Goal: Transaction & Acquisition: Purchase product/service

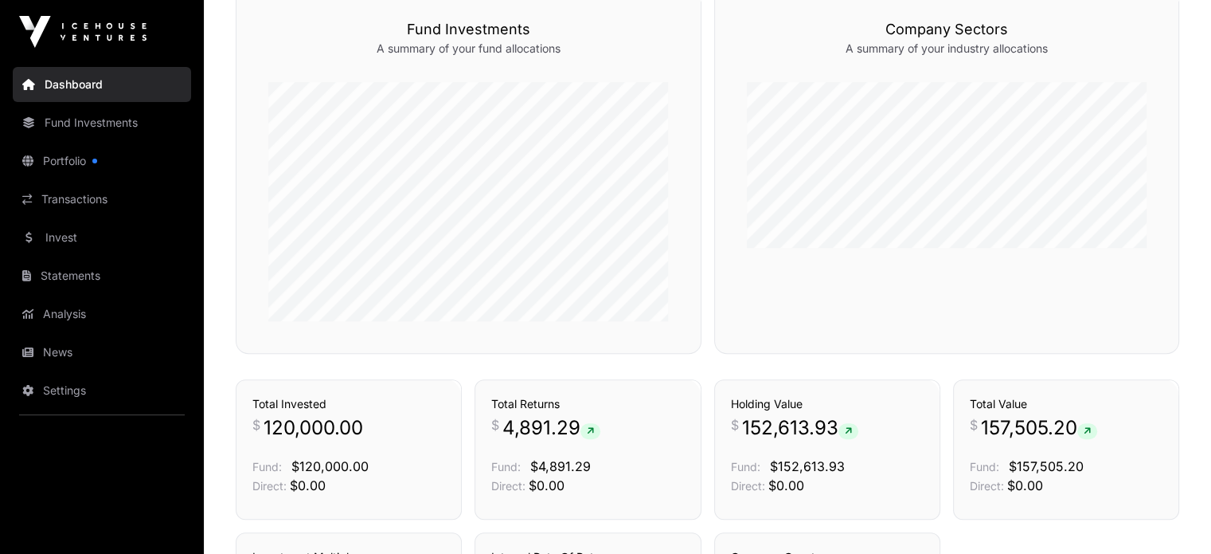
scroll to position [930, 0]
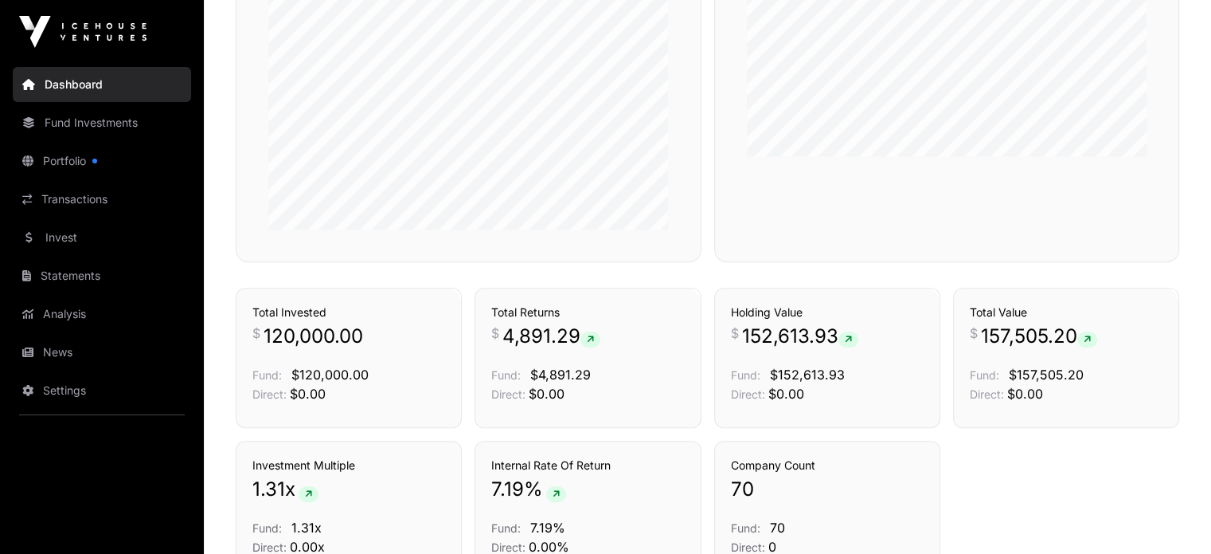
click at [65, 233] on link "Invest" at bounding box center [102, 237] width 178 height 35
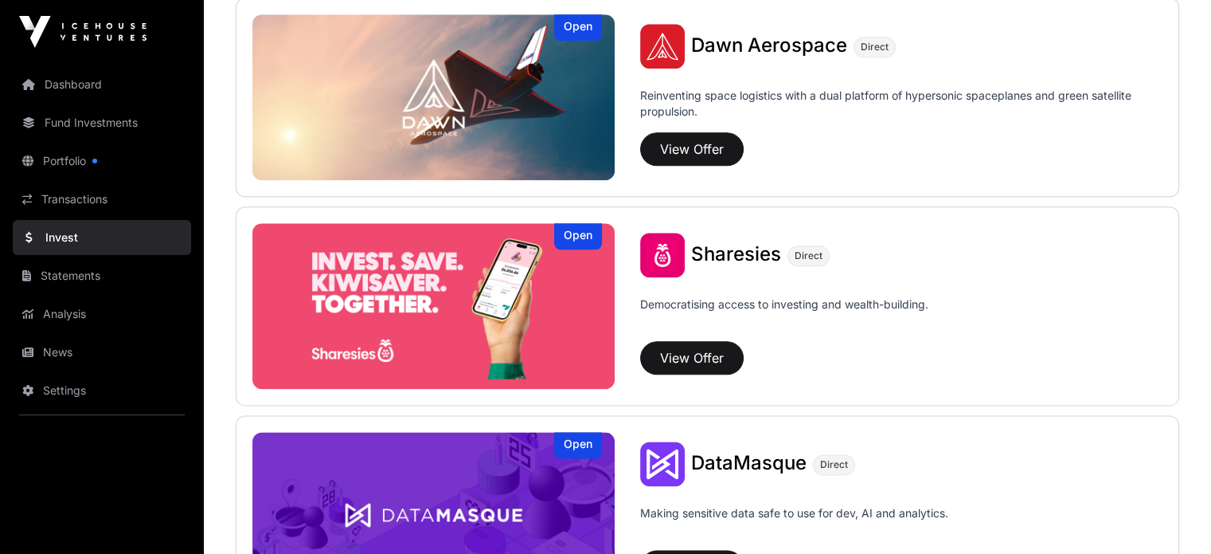
scroll to position [1912, 0]
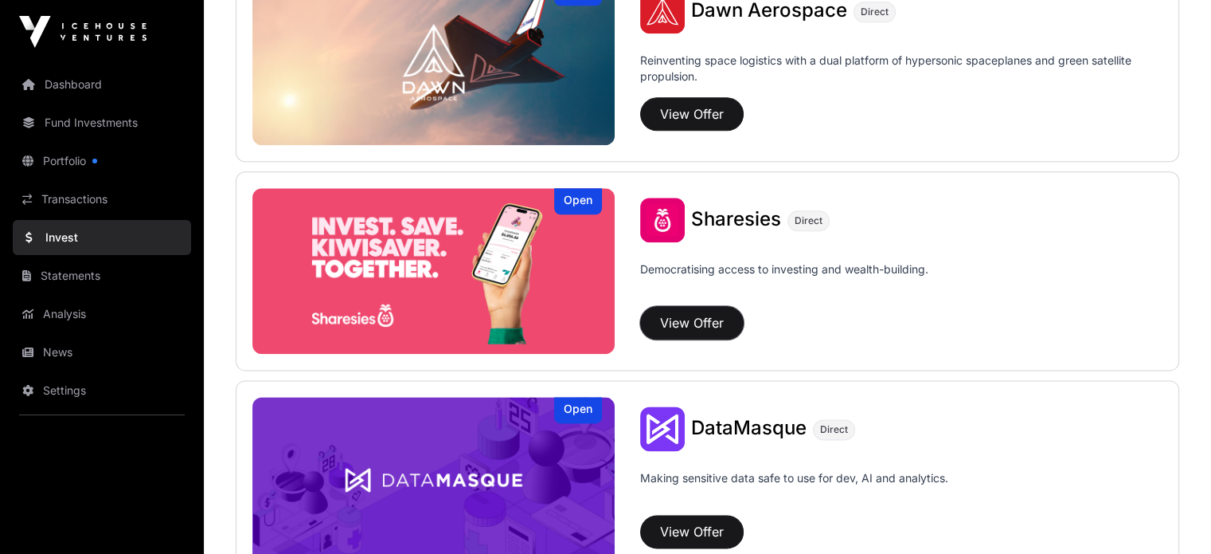
click at [640, 318] on button "View Offer" at bounding box center [692, 322] width 104 height 33
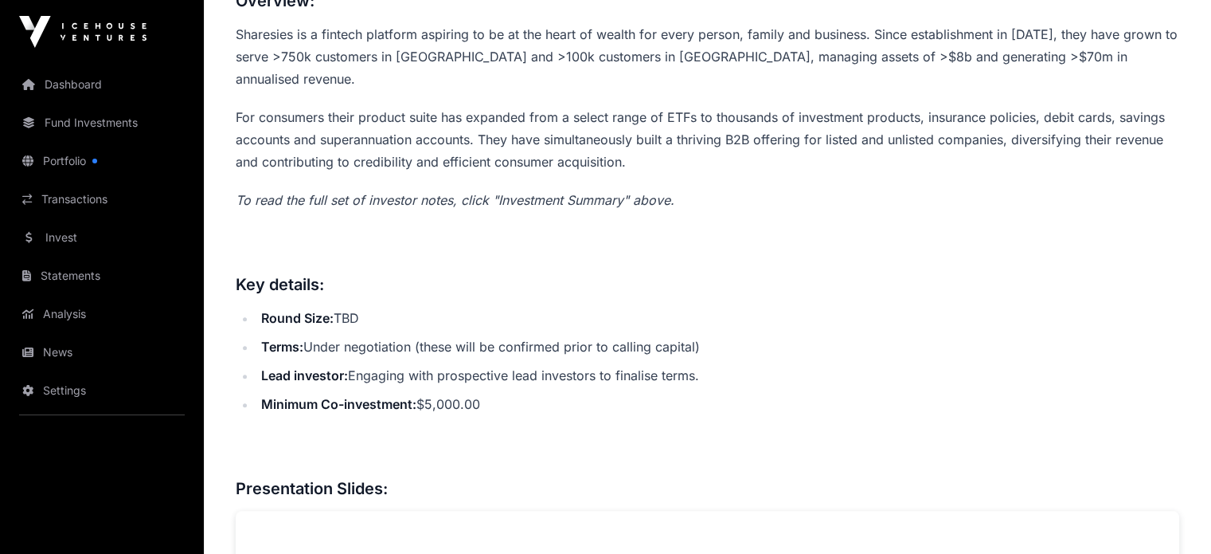
scroll to position [717, 0]
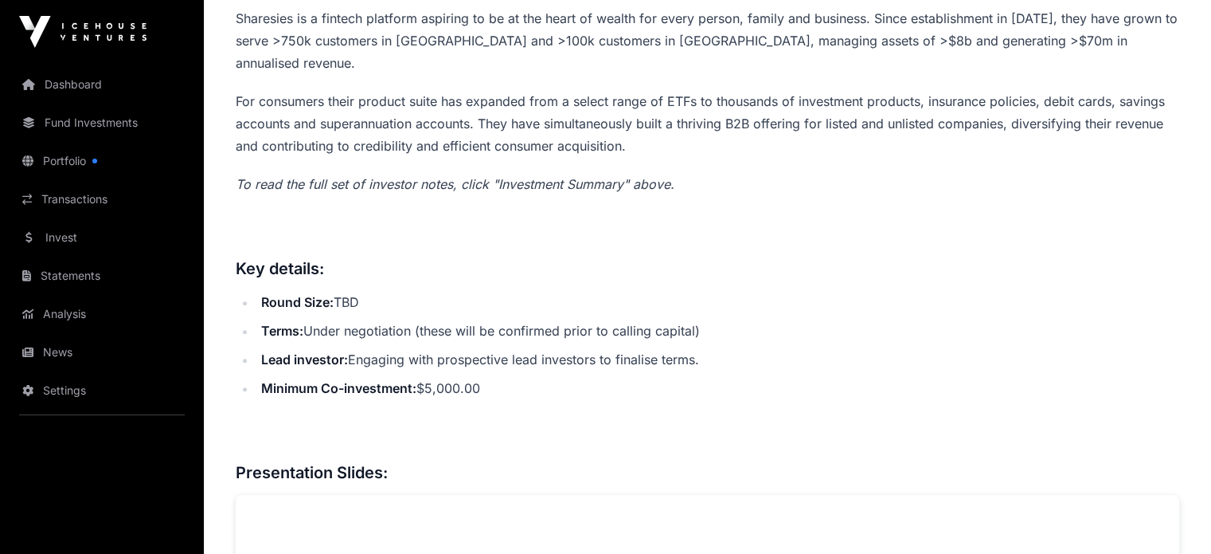
click at [474, 192] on em "To read the full set of investor notes, click "Investment Summary" above." at bounding box center [455, 184] width 439 height 16
click at [475, 192] on em "To read the full set of investor notes, click "Investment Summary" above." at bounding box center [455, 184] width 439 height 16
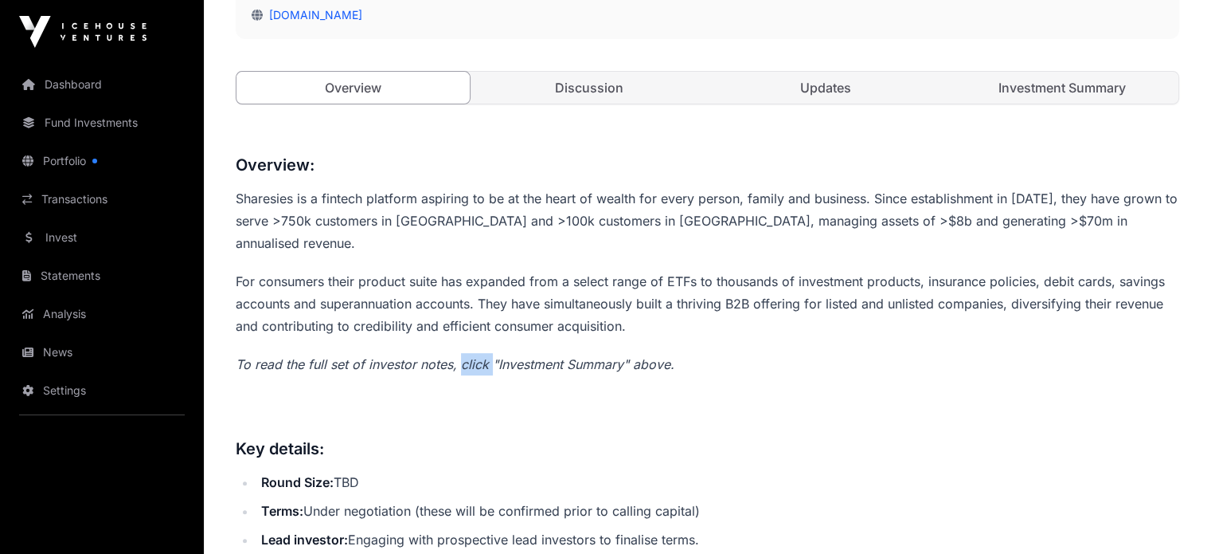
scroll to position [478, 0]
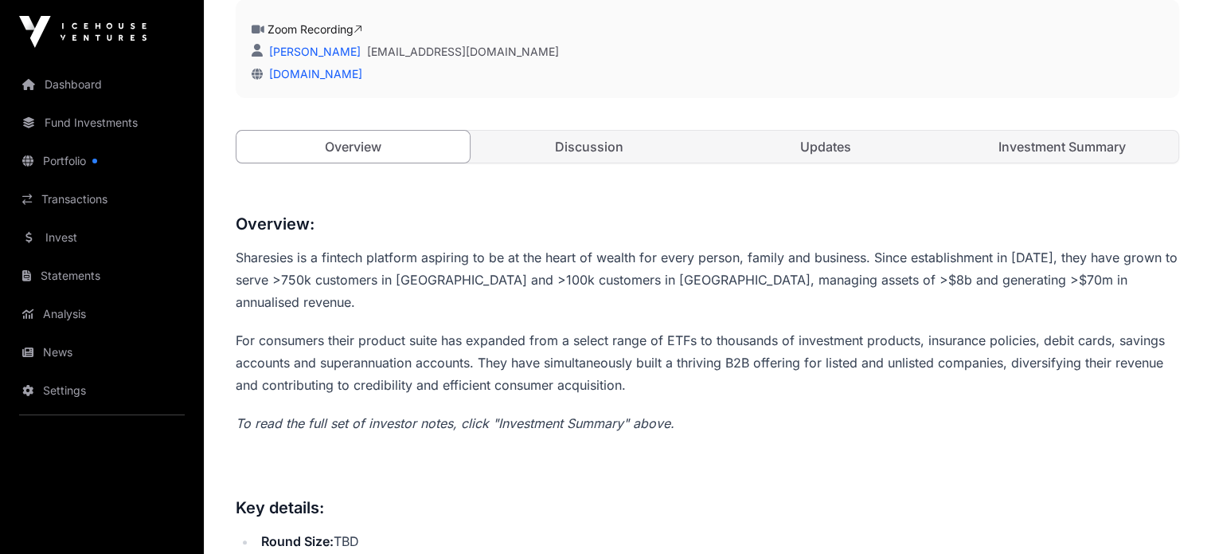
click at [797, 485] on h3 at bounding box center [708, 472] width 944 height 25
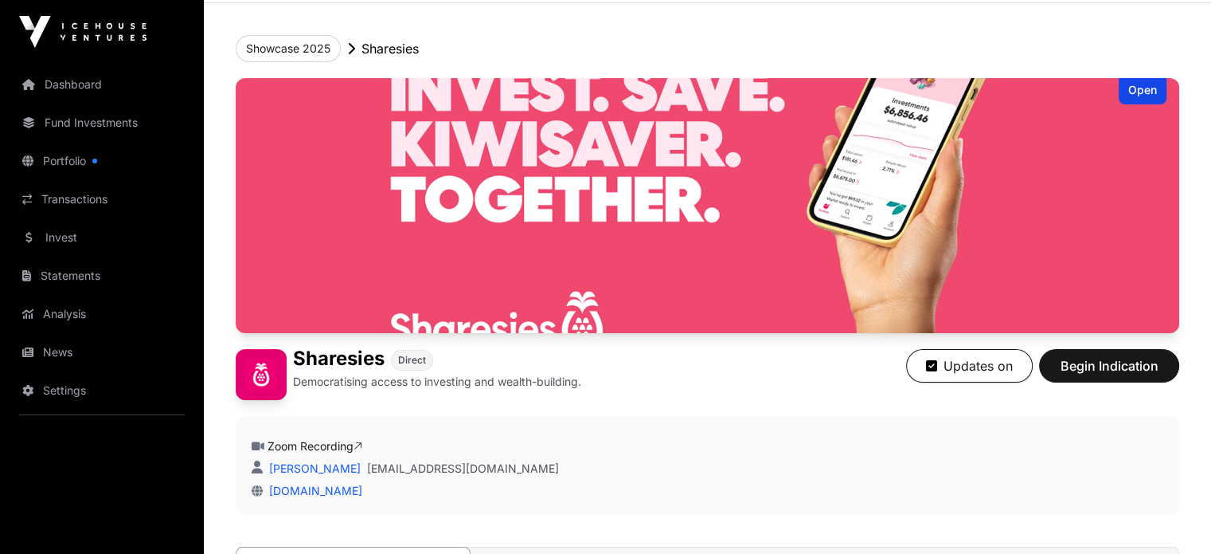
scroll to position [159, 0]
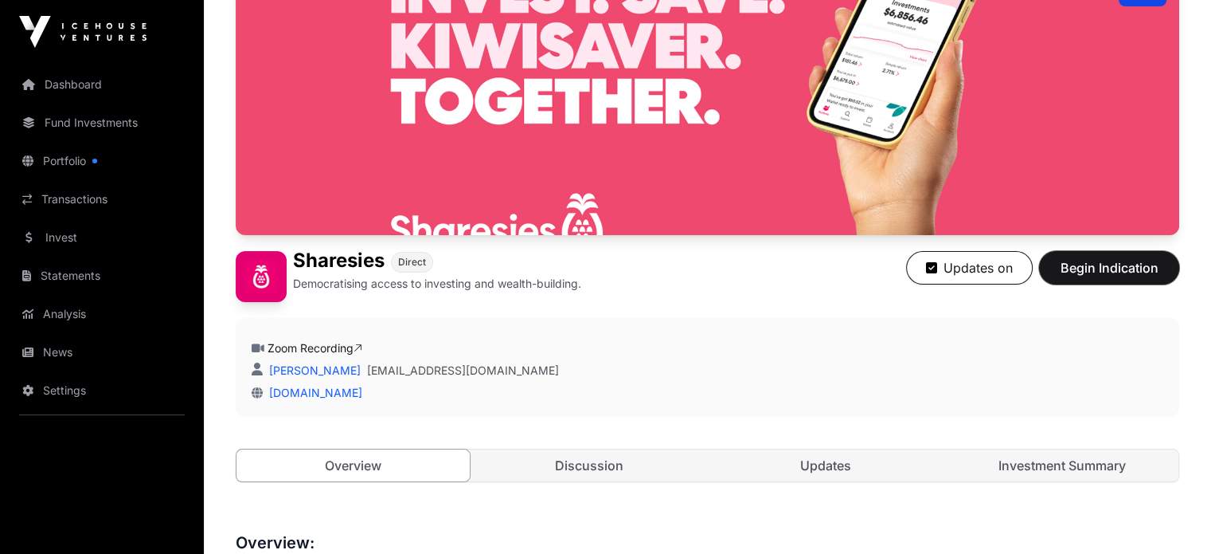
click at [1090, 277] on span "Begin Indication" at bounding box center [1109, 267] width 100 height 19
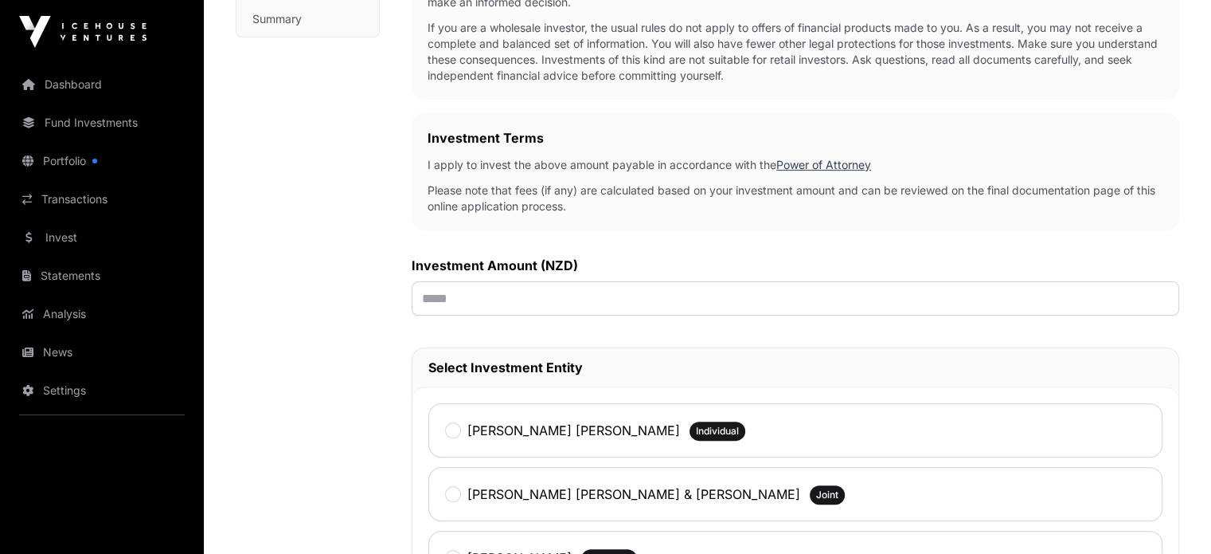
scroll to position [478, 0]
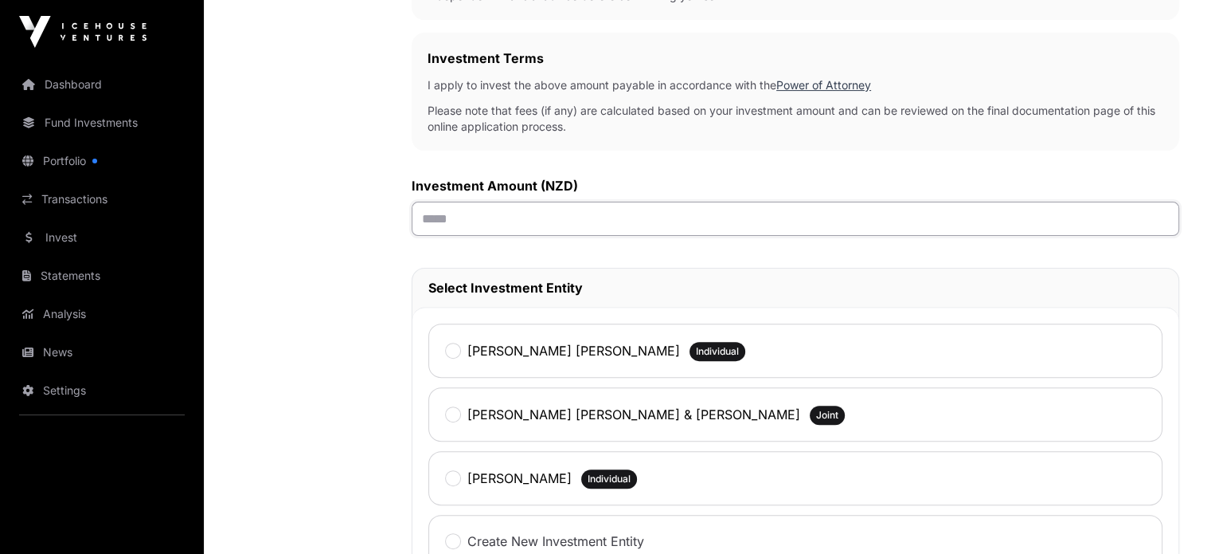
click at [452, 222] on input "text" at bounding box center [796, 219] width 768 height 34
type input "*******"
click at [64, 165] on link "Portfolio" at bounding box center [102, 160] width 178 height 35
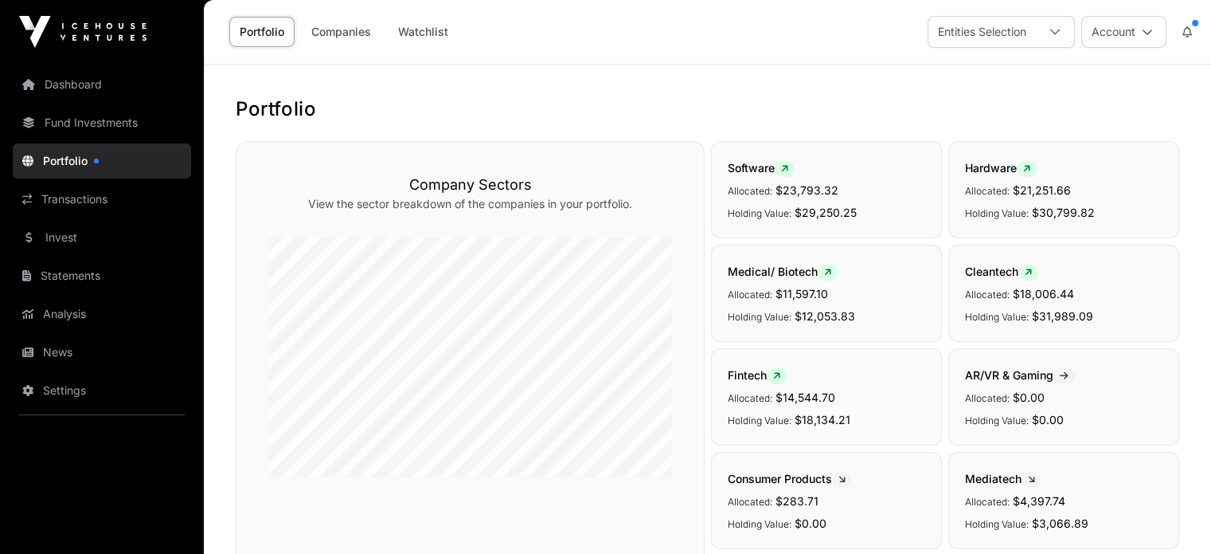
click at [101, 120] on link "Fund Investments" at bounding box center [102, 122] width 178 height 35
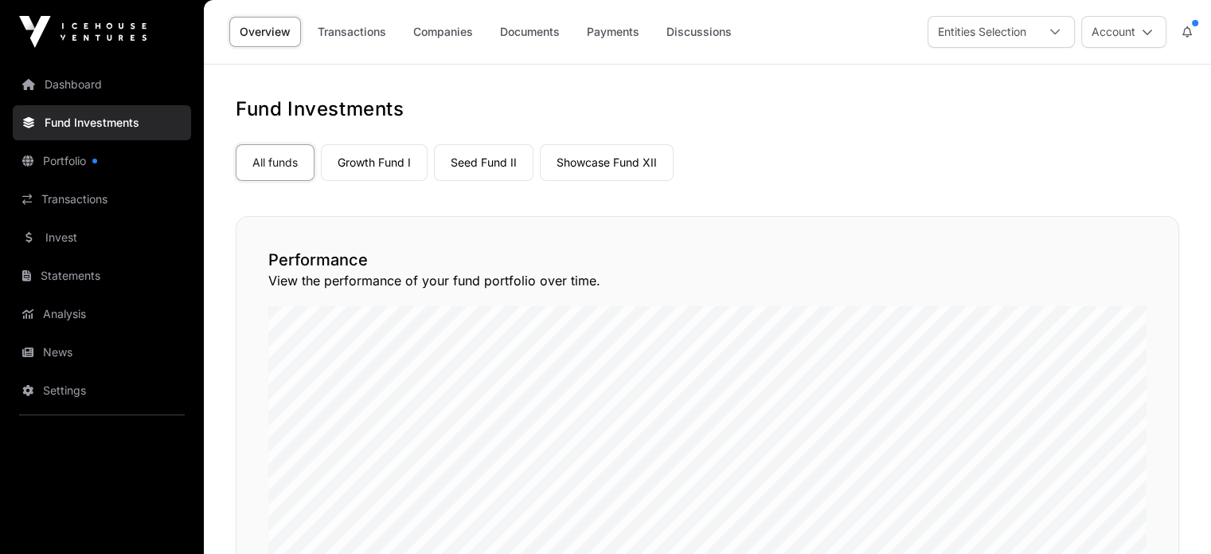
click at [341, 33] on link "Transactions" at bounding box center [351, 32] width 89 height 30
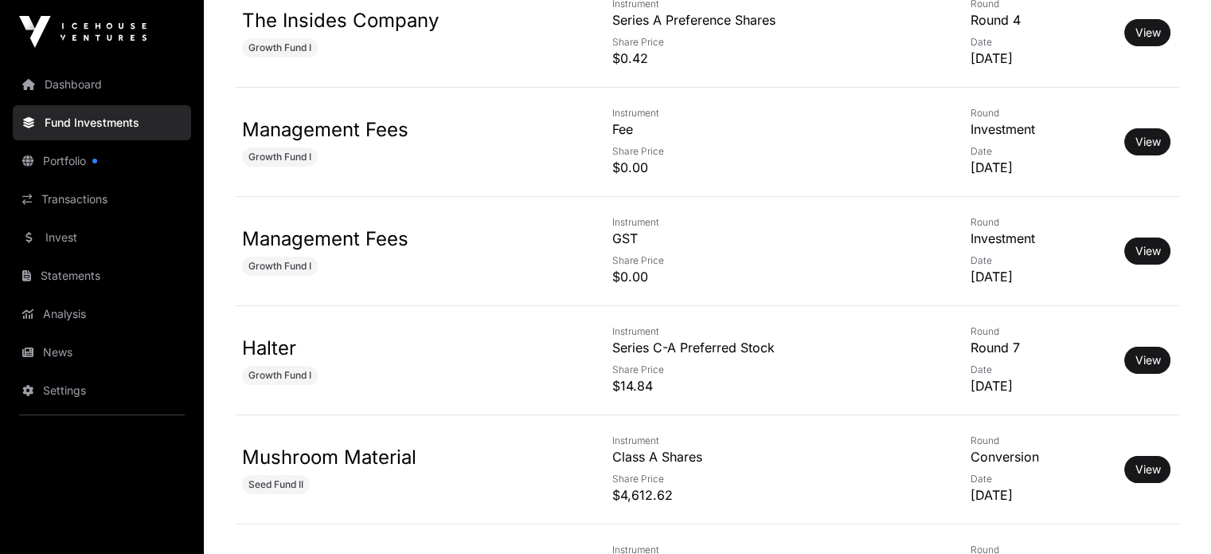
scroll to position [6372, 0]
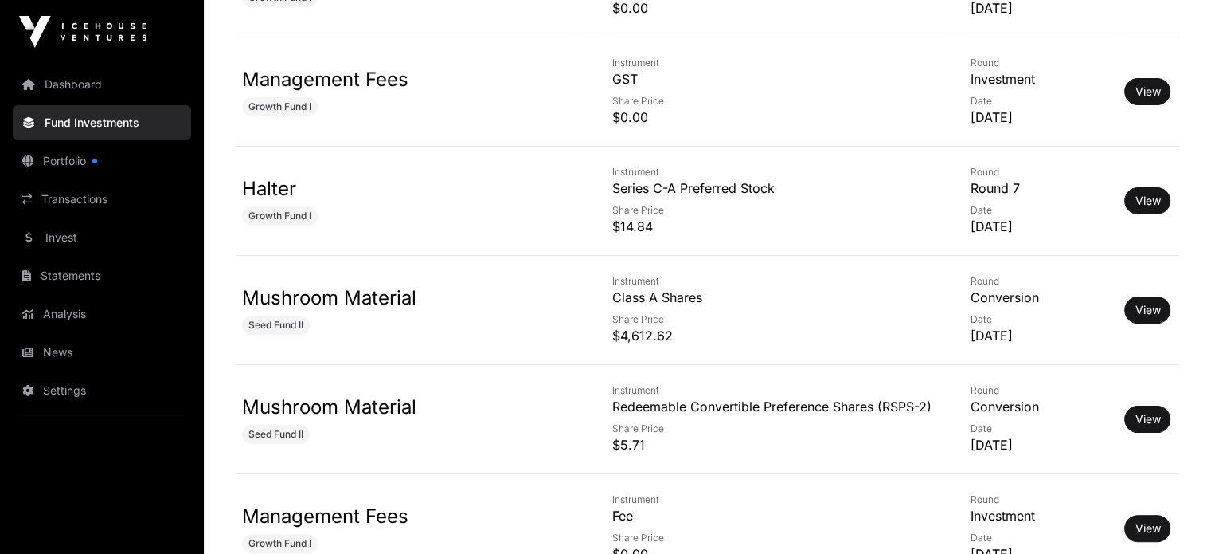
click at [1140, 193] on link "View" at bounding box center [1147, 201] width 25 height 16
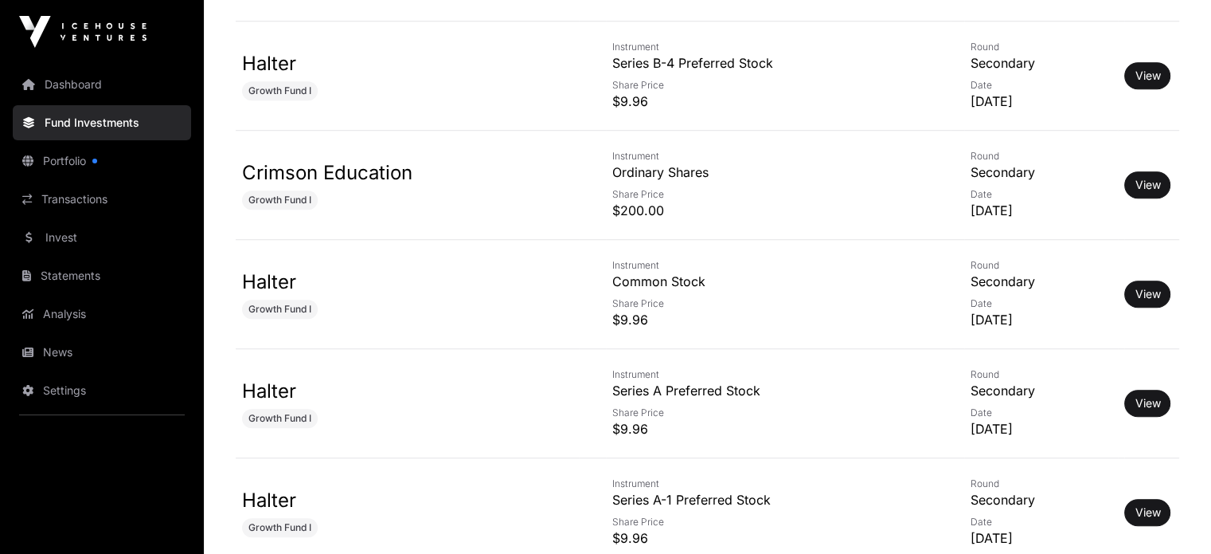
scroll to position [7009, 0]
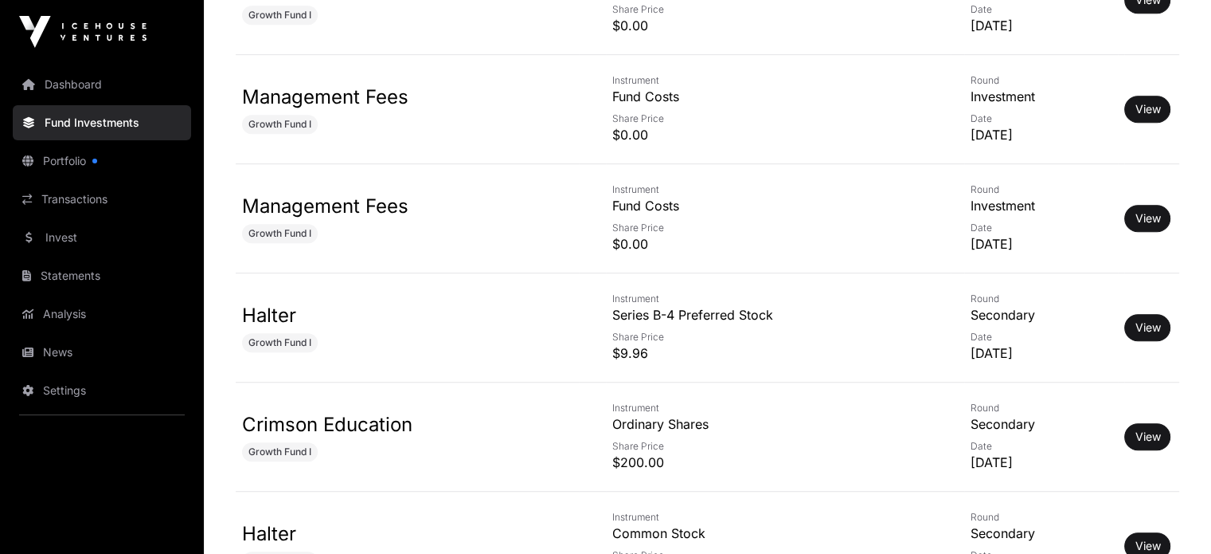
click at [261, 303] on link "Halter" at bounding box center [269, 314] width 54 height 23
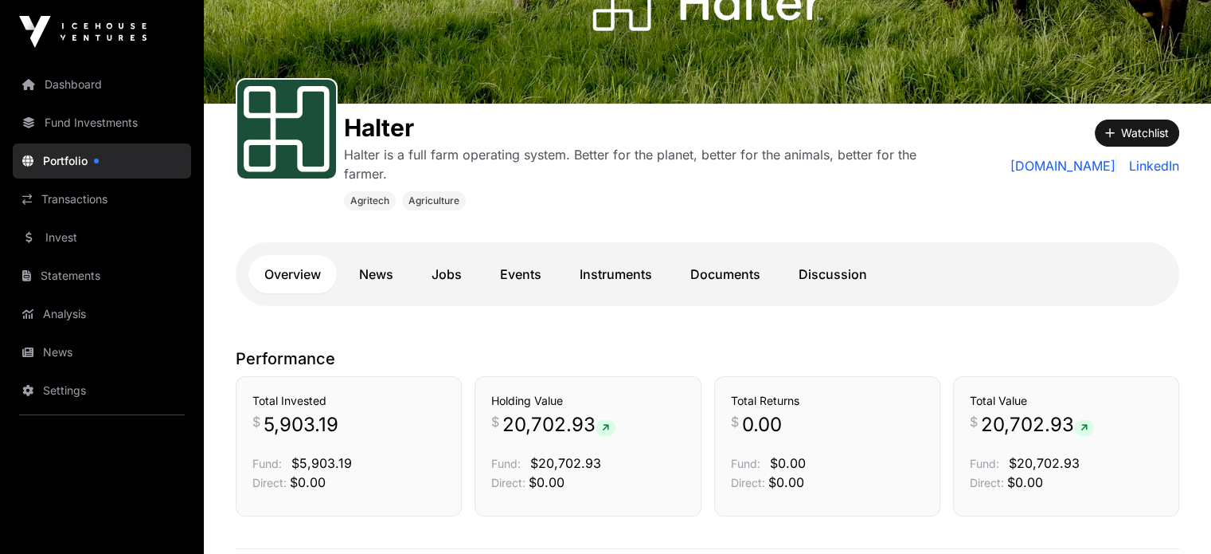
scroll to position [239, 0]
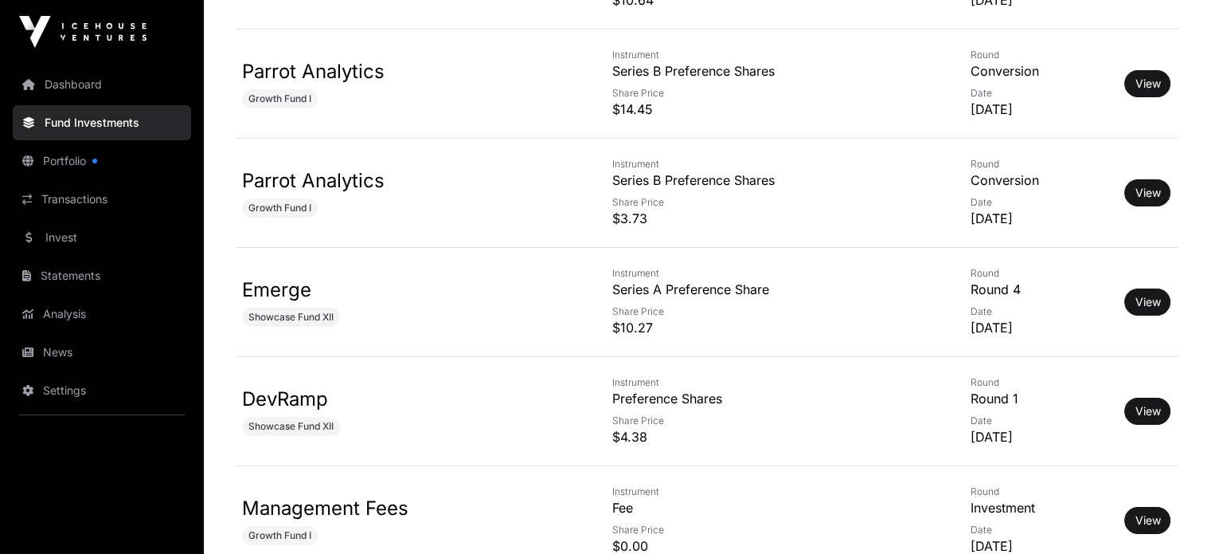
scroll to position [5496, 0]
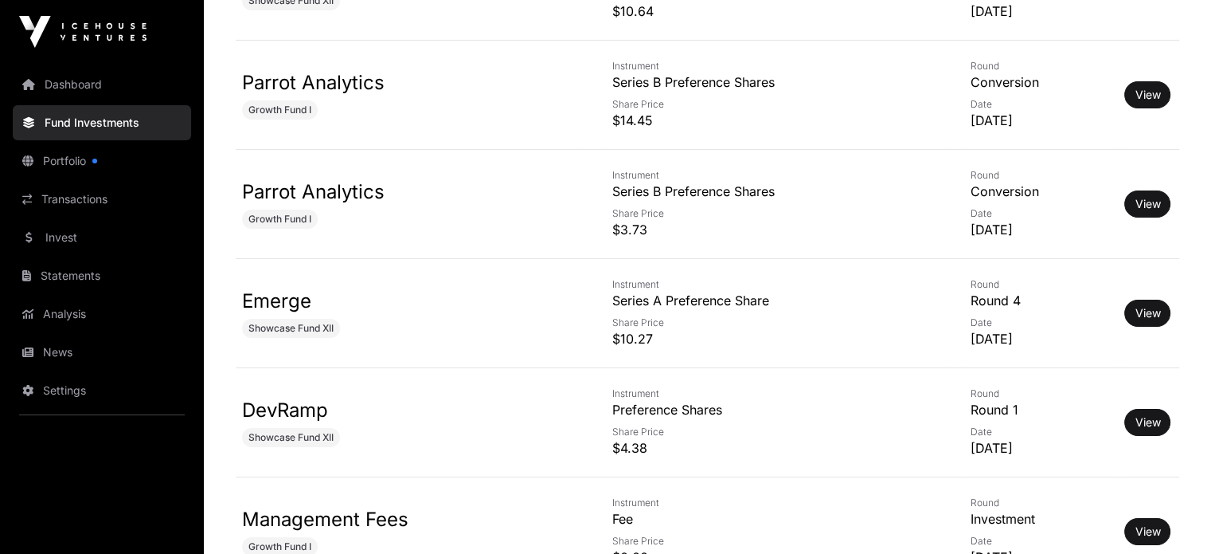
click at [76, 194] on link "Transactions" at bounding box center [102, 199] width 178 height 35
click at [76, 197] on link "Transactions" at bounding box center [102, 199] width 178 height 35
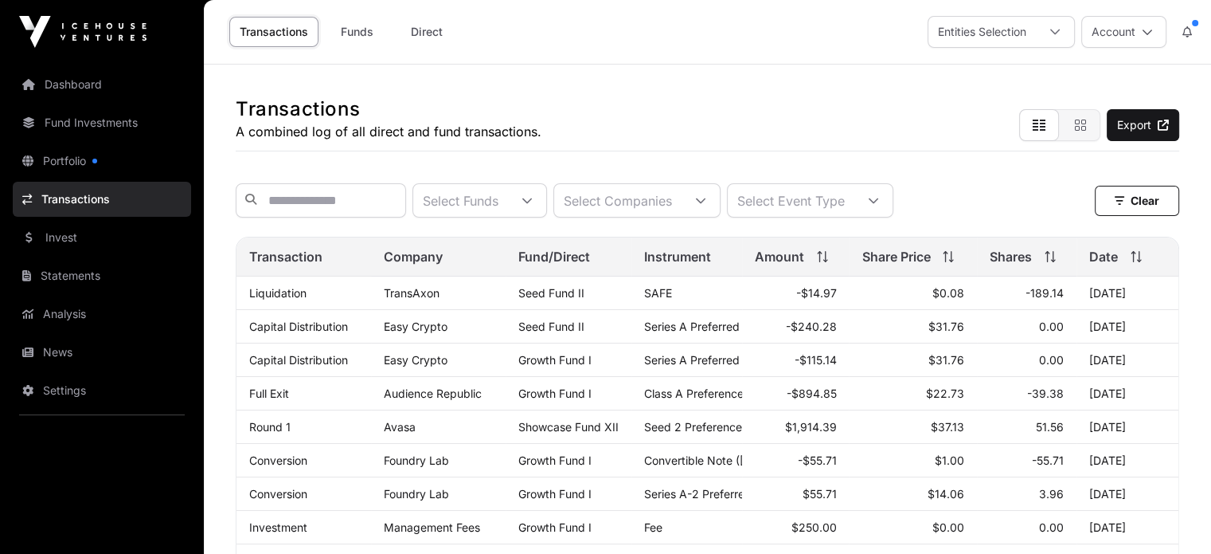
click at [72, 235] on link "Invest" at bounding box center [102, 237] width 178 height 35
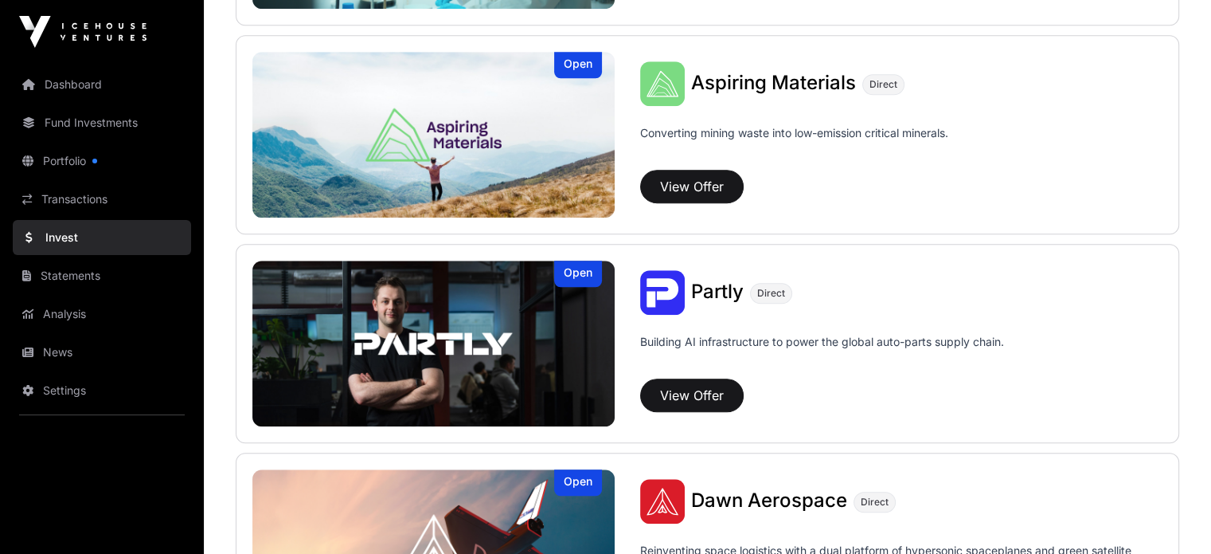
scroll to position [1434, 0]
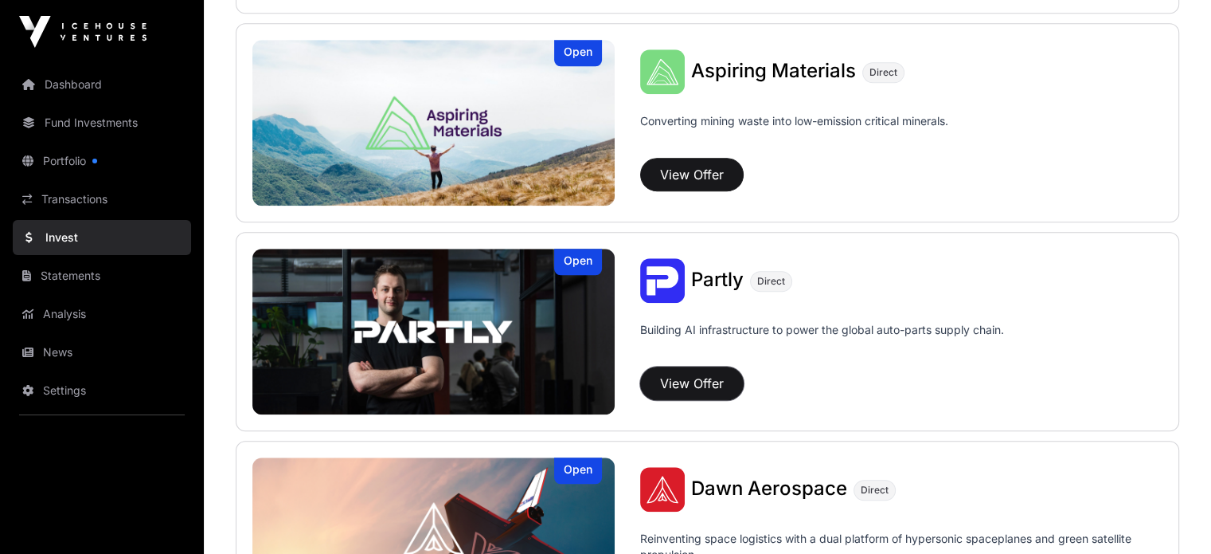
click at [640, 385] on button "View Offer" at bounding box center [692, 382] width 104 height 33
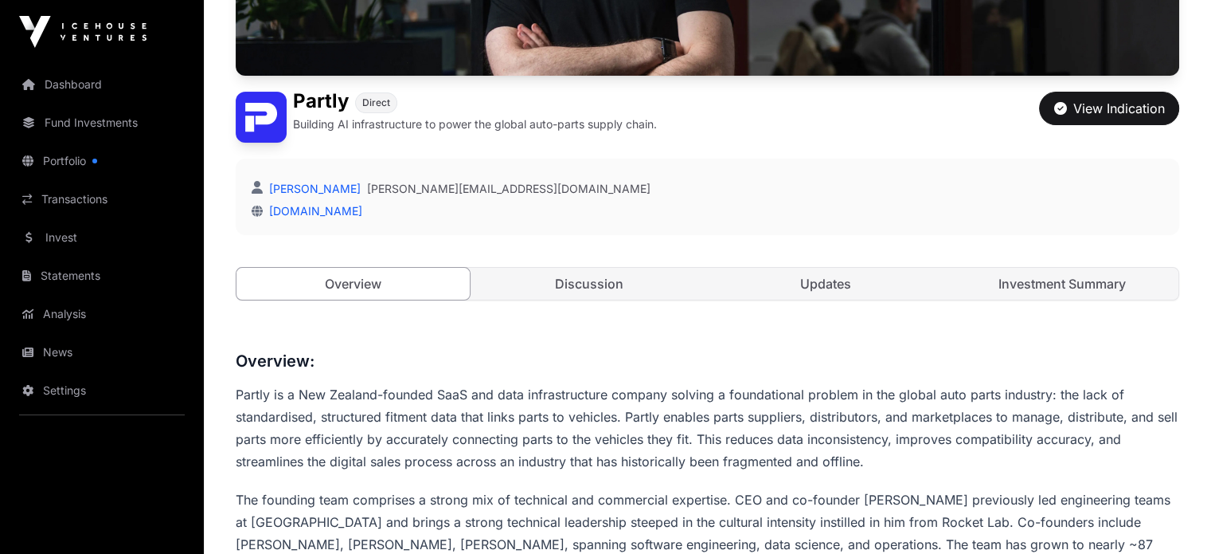
scroll to position [398, 0]
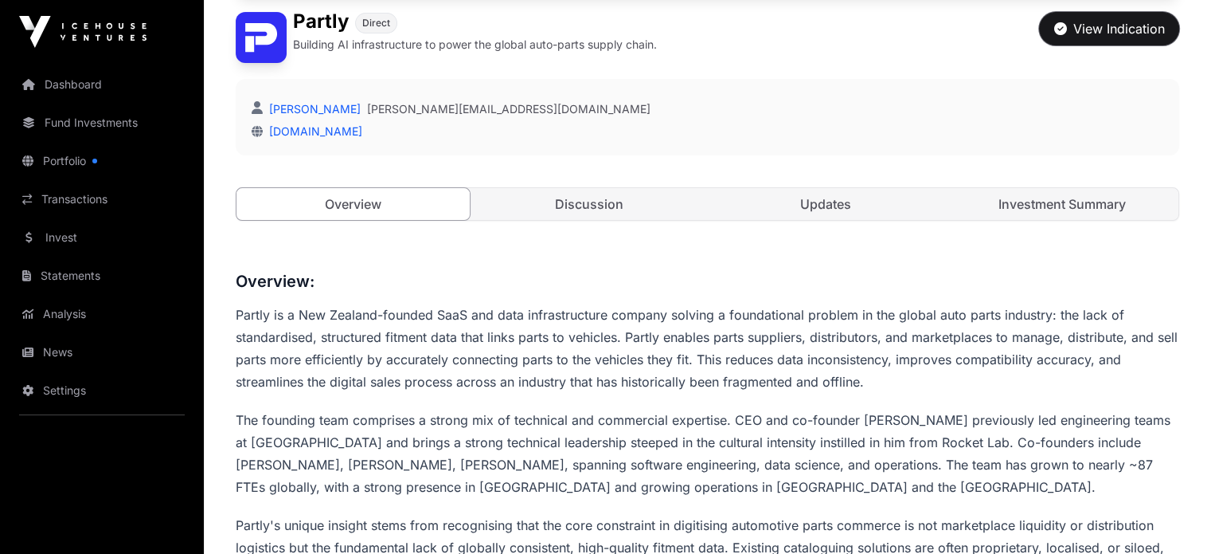
click at [1101, 38] on div "View Indication" at bounding box center [1110, 28] width 111 height 19
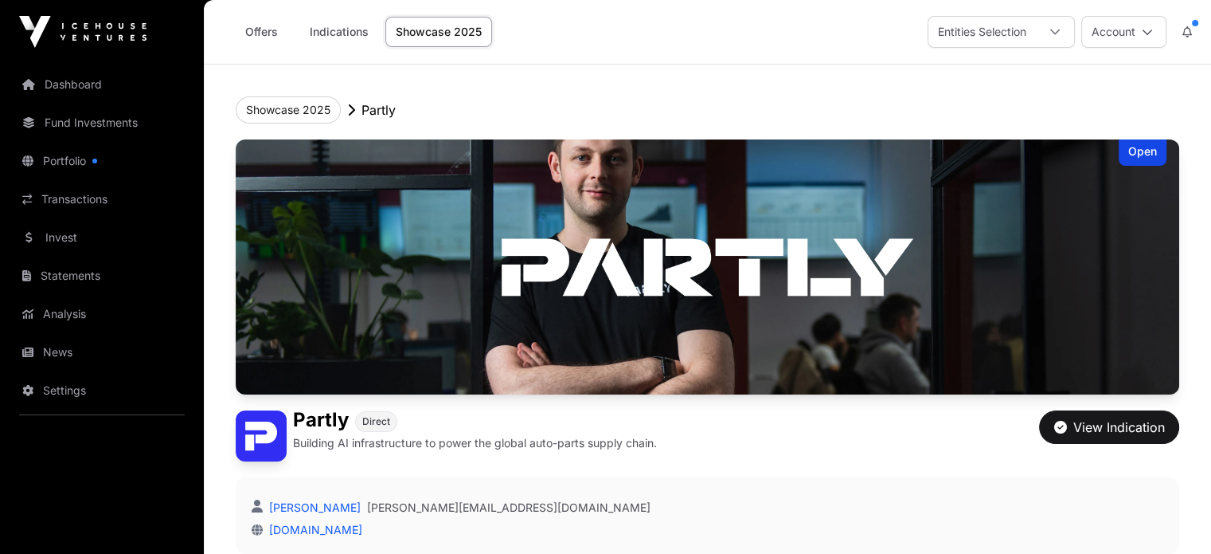
scroll to position [398, 0]
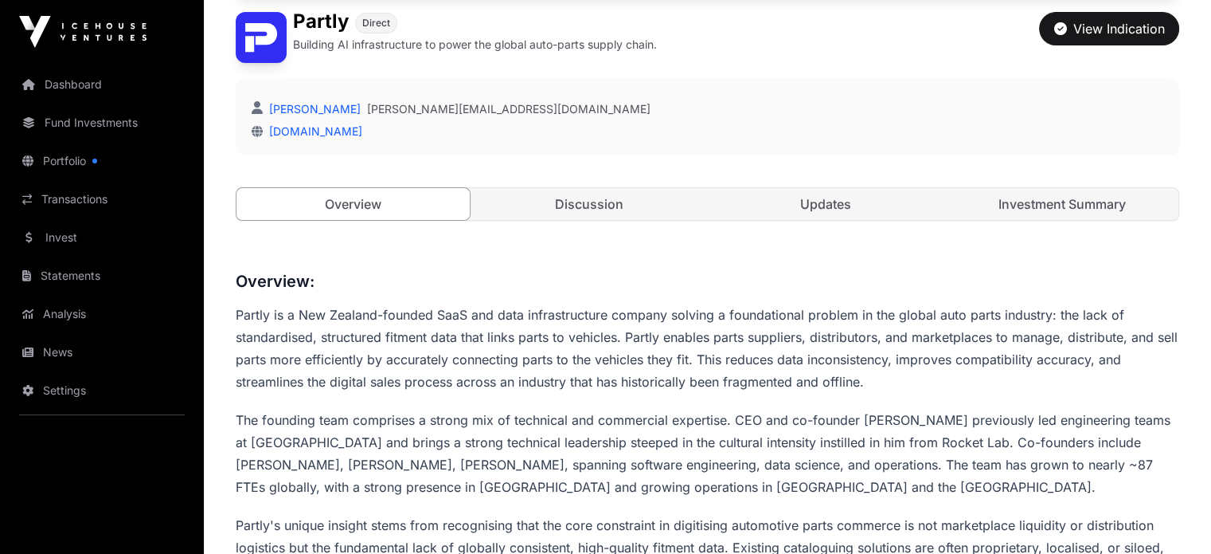
click at [69, 237] on link "Invest" at bounding box center [102, 237] width 178 height 35
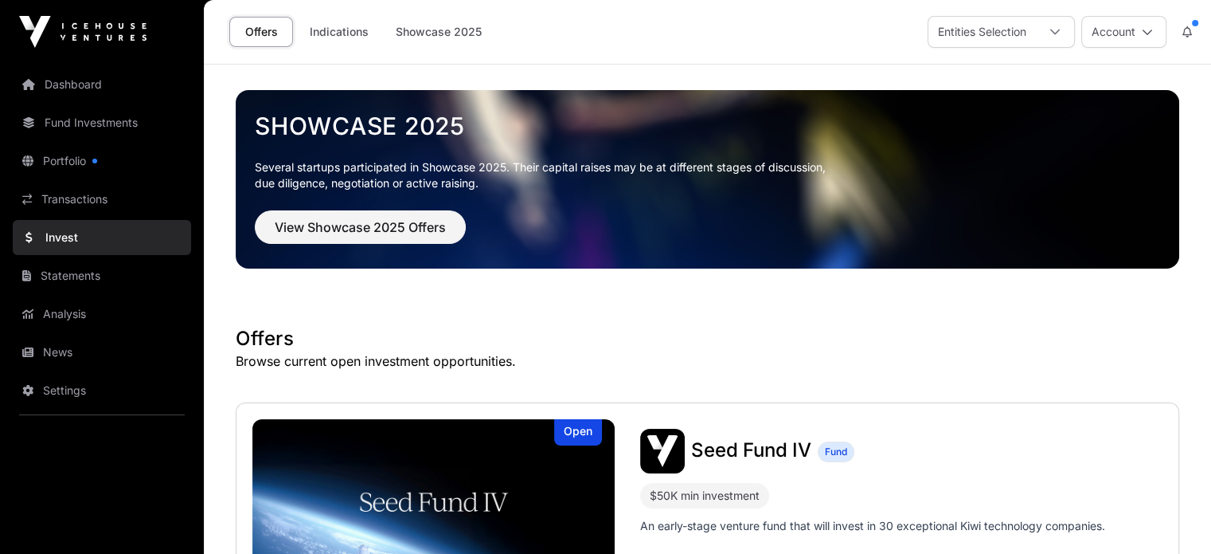
click at [68, 237] on link "Invest" at bounding box center [102, 237] width 178 height 35
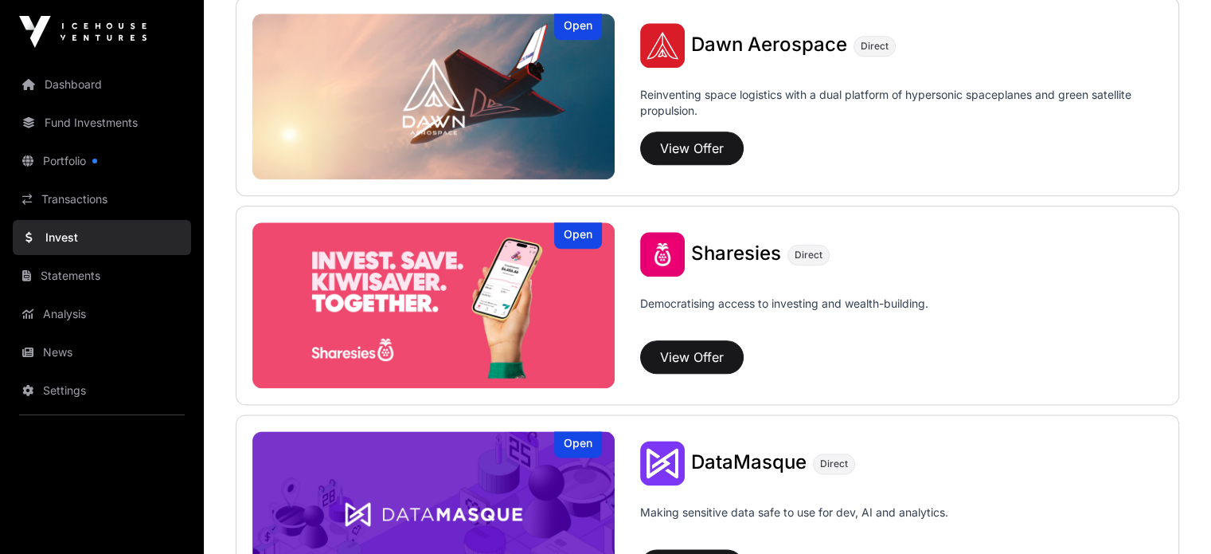
scroll to position [1912, 0]
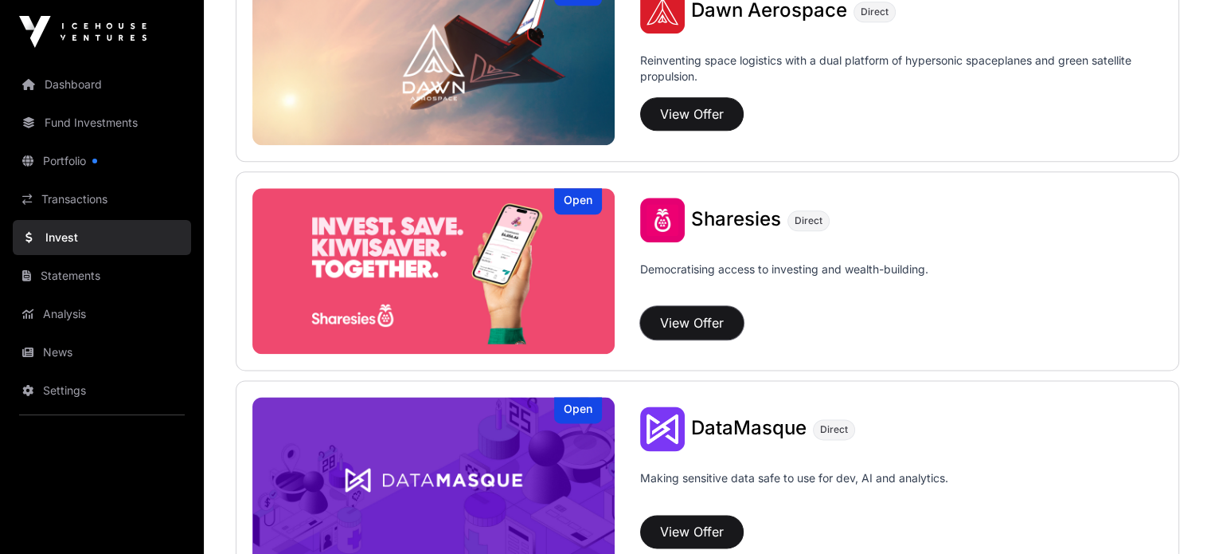
click at [640, 319] on button "View Offer" at bounding box center [692, 322] width 104 height 33
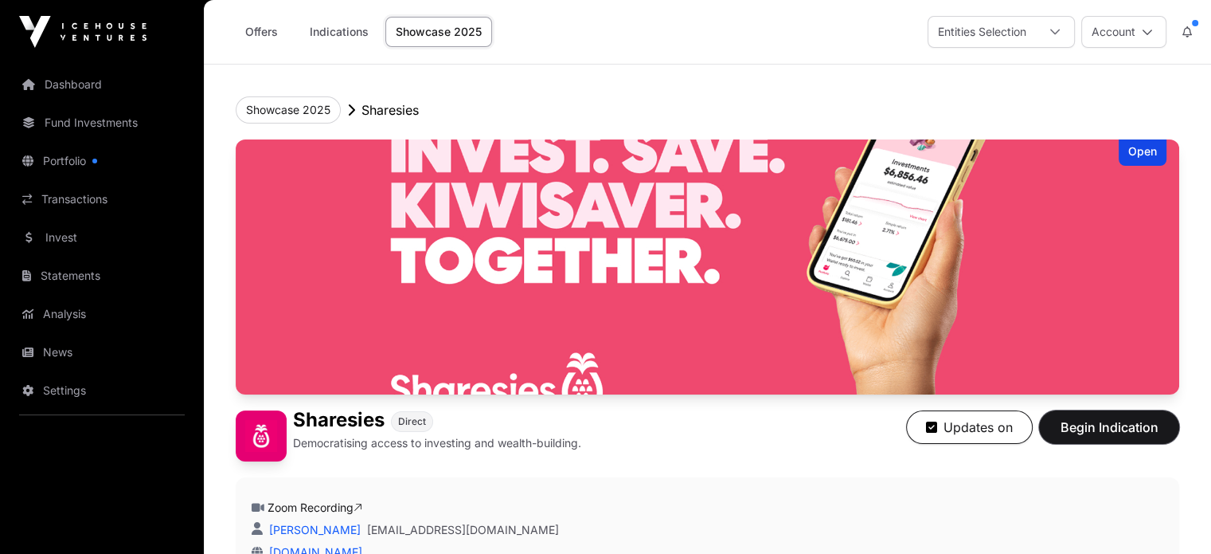
click at [1079, 436] on span "Begin Indication" at bounding box center [1109, 426] width 100 height 19
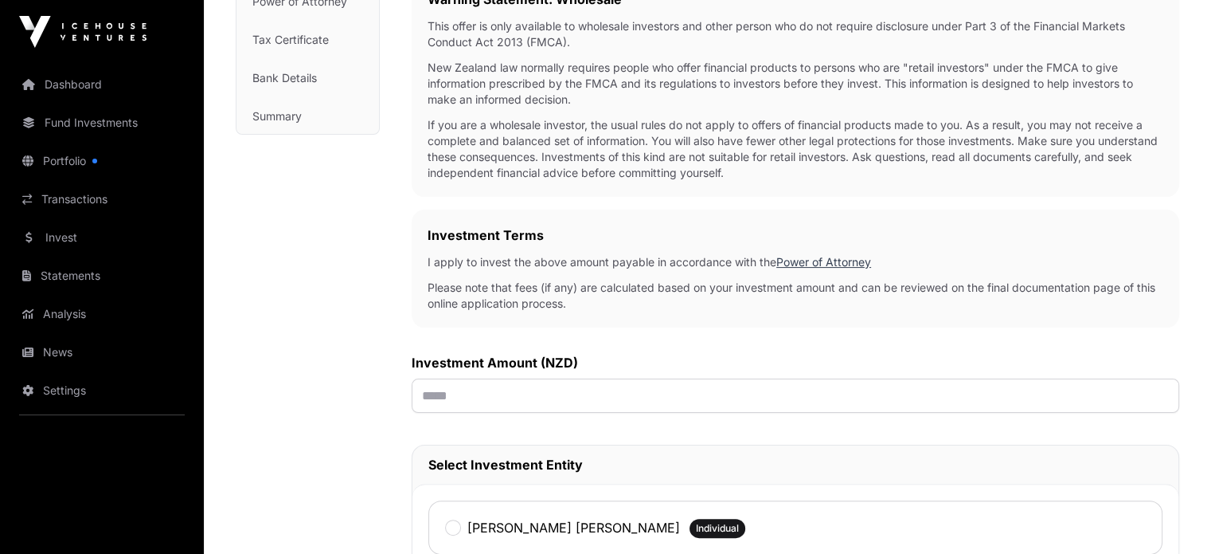
scroll to position [398, 0]
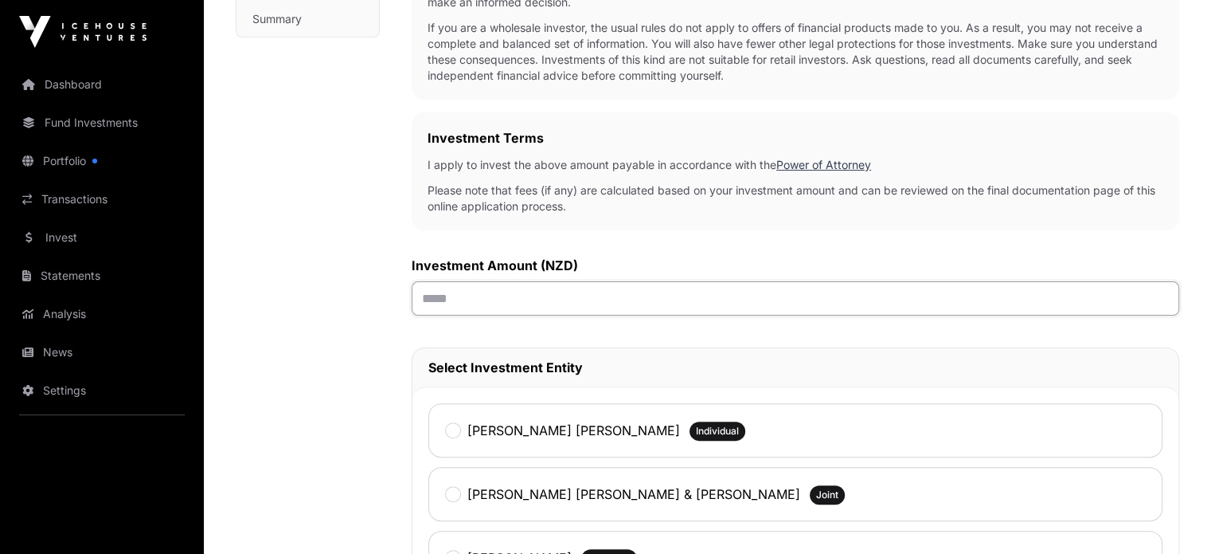
click at [465, 299] on input "text" at bounding box center [796, 298] width 768 height 34
type input "*******"
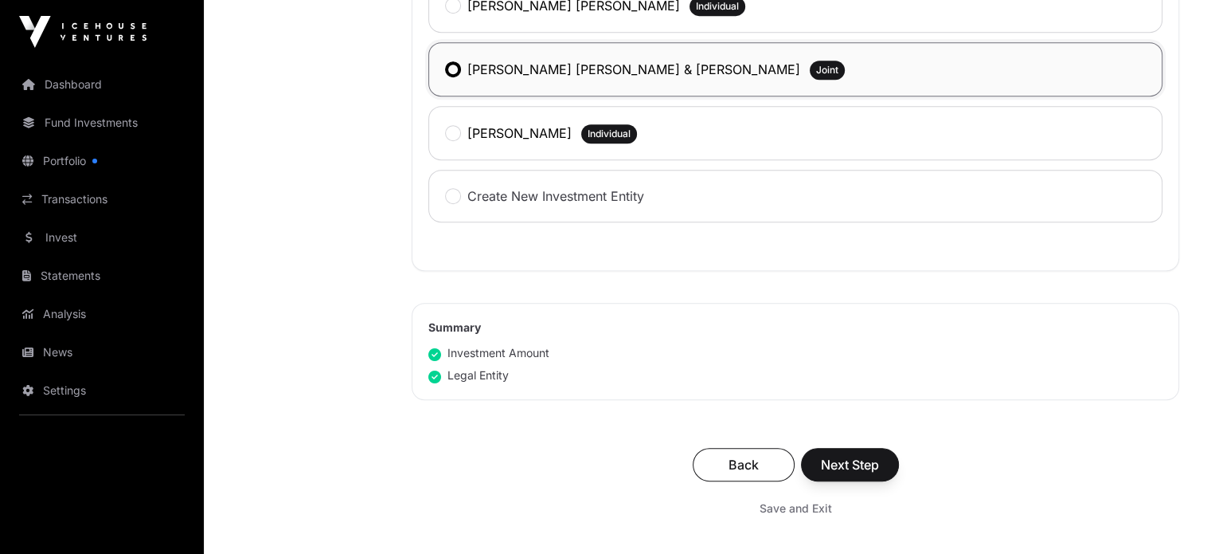
scroll to position [796, 0]
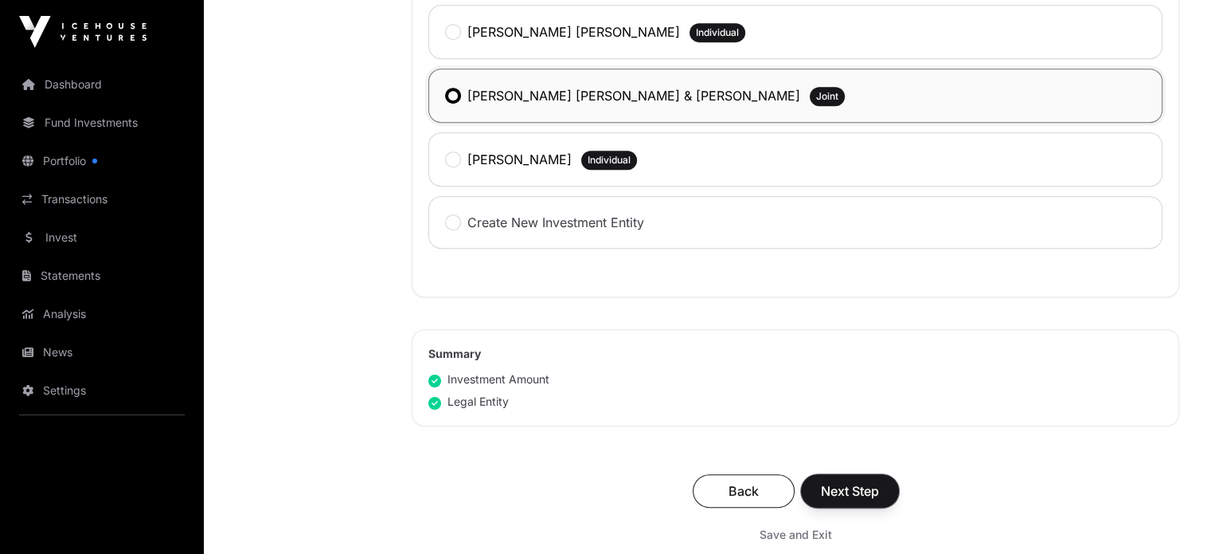
click at [847, 482] on span "Next Step" at bounding box center [850, 490] width 58 height 19
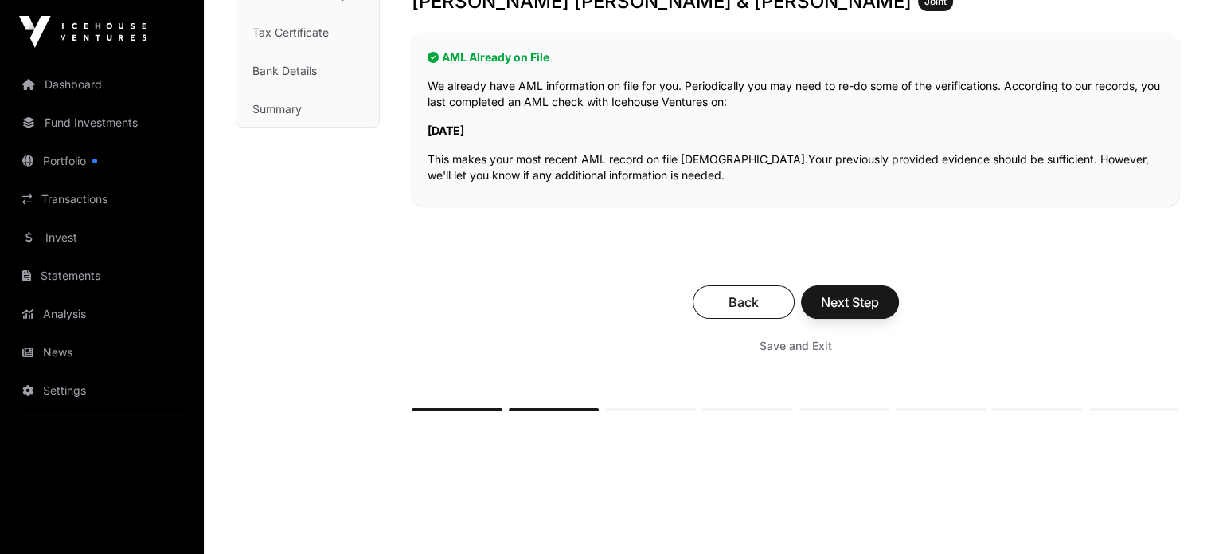
scroll to position [319, 0]
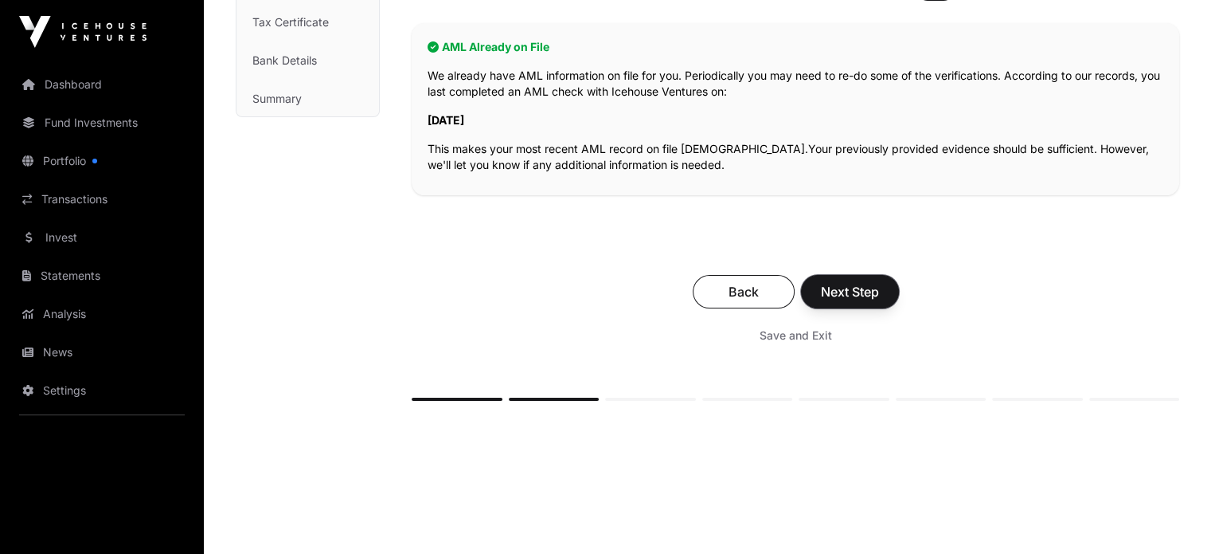
click at [859, 294] on span "Next Step" at bounding box center [850, 291] width 58 height 19
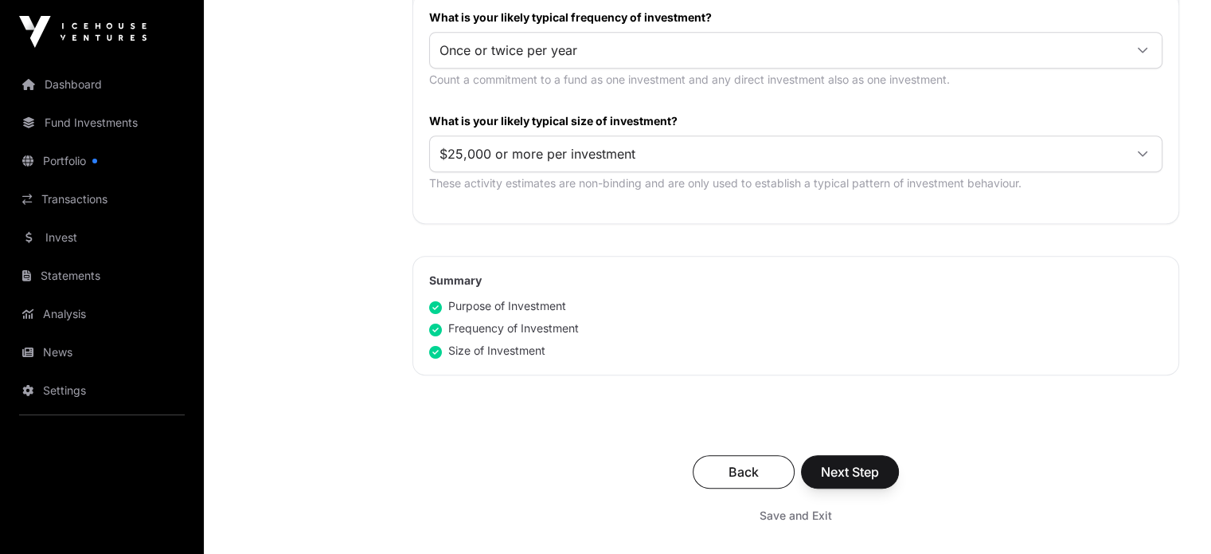
scroll to position [956, 0]
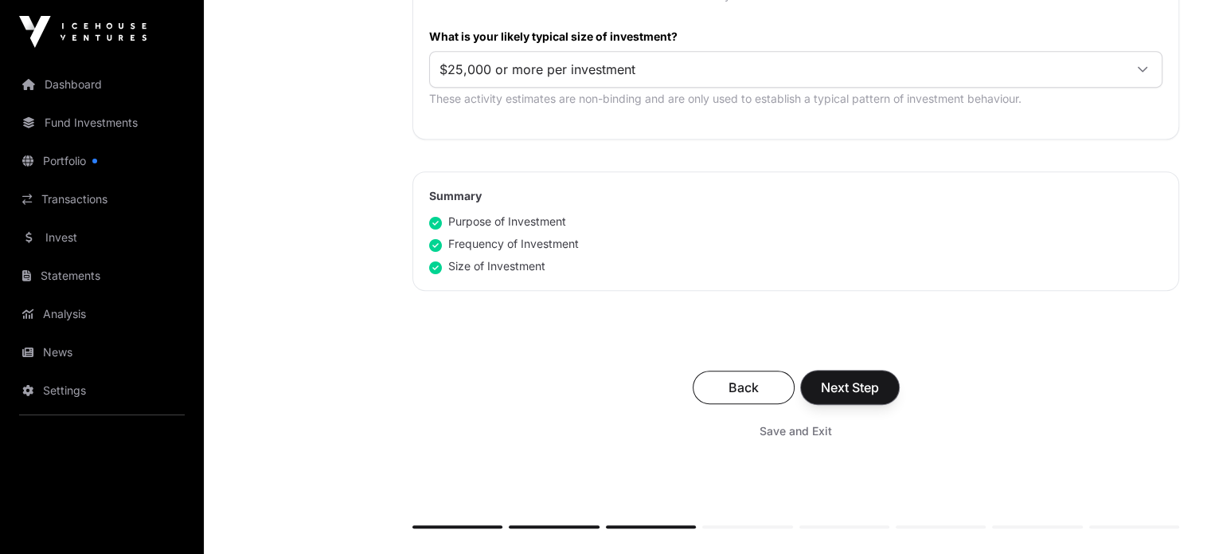
click at [856, 380] on span "Next Step" at bounding box center [850, 387] width 58 height 19
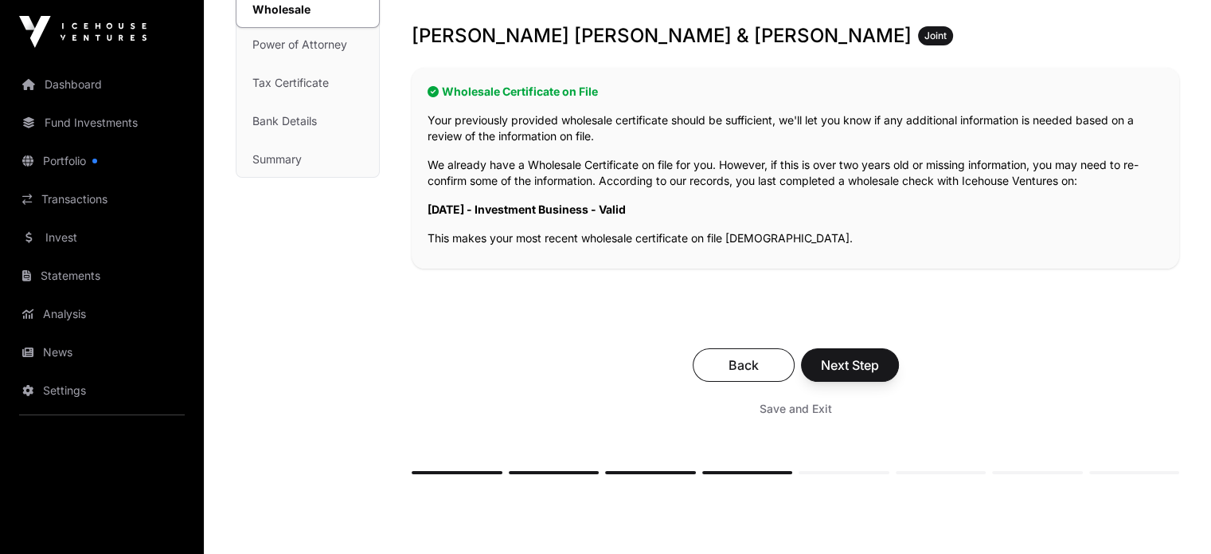
scroll to position [159, 0]
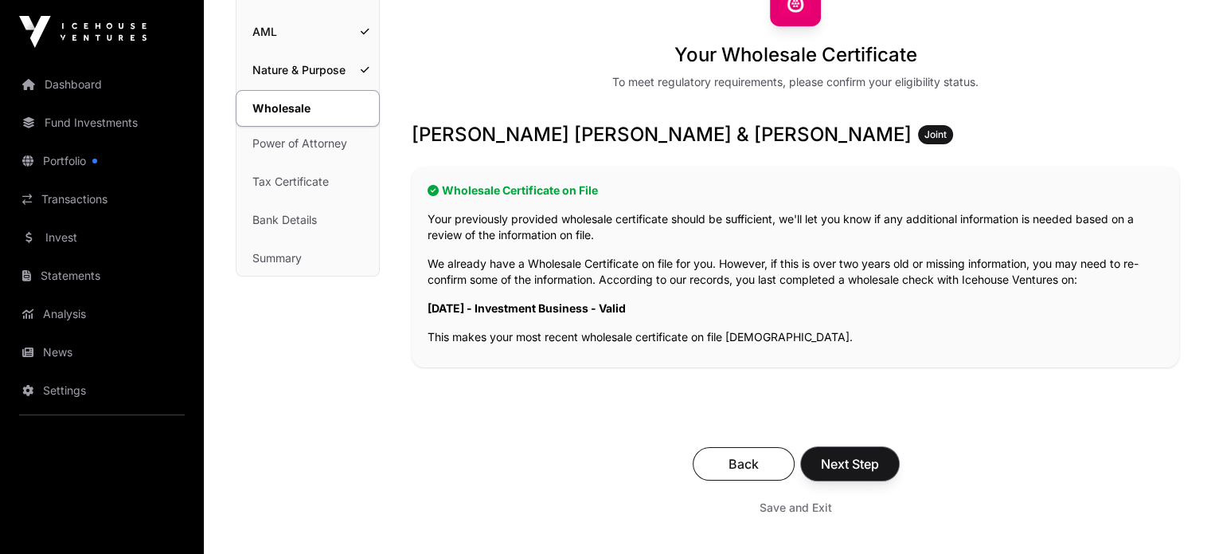
click at [847, 448] on button "Next Step" at bounding box center [850, 463] width 98 height 33
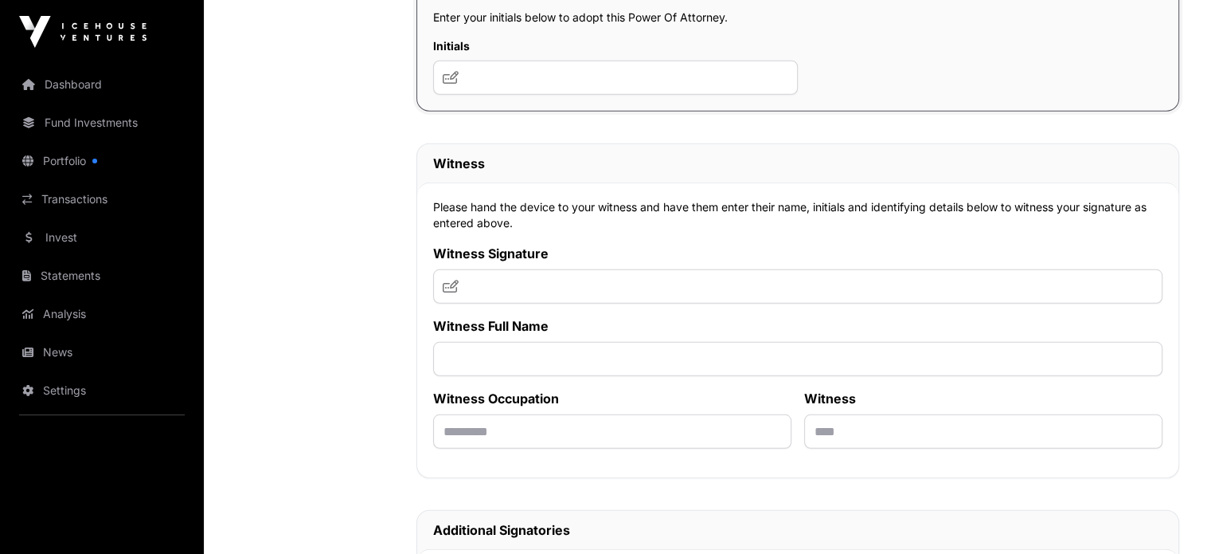
scroll to position [10434, 0]
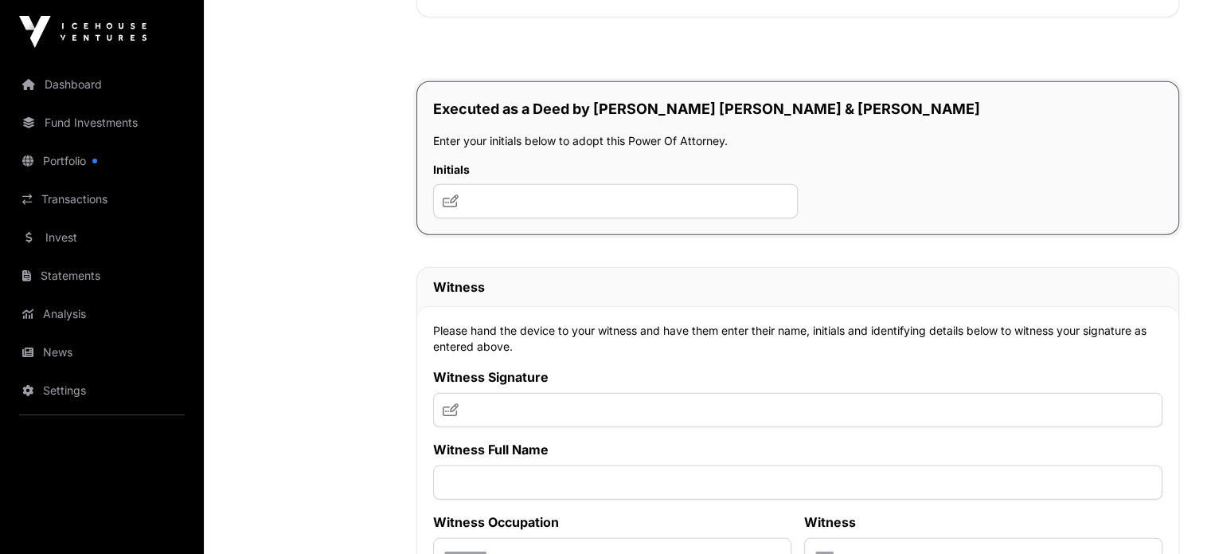
click at [451, 207] on icon at bounding box center [451, 200] width 16 height 13
drag, startPoint x: 481, startPoint y: 235, endPoint x: 547, endPoint y: 263, distance: 71.7
click at [554, 218] on input "text" at bounding box center [615, 201] width 365 height 34
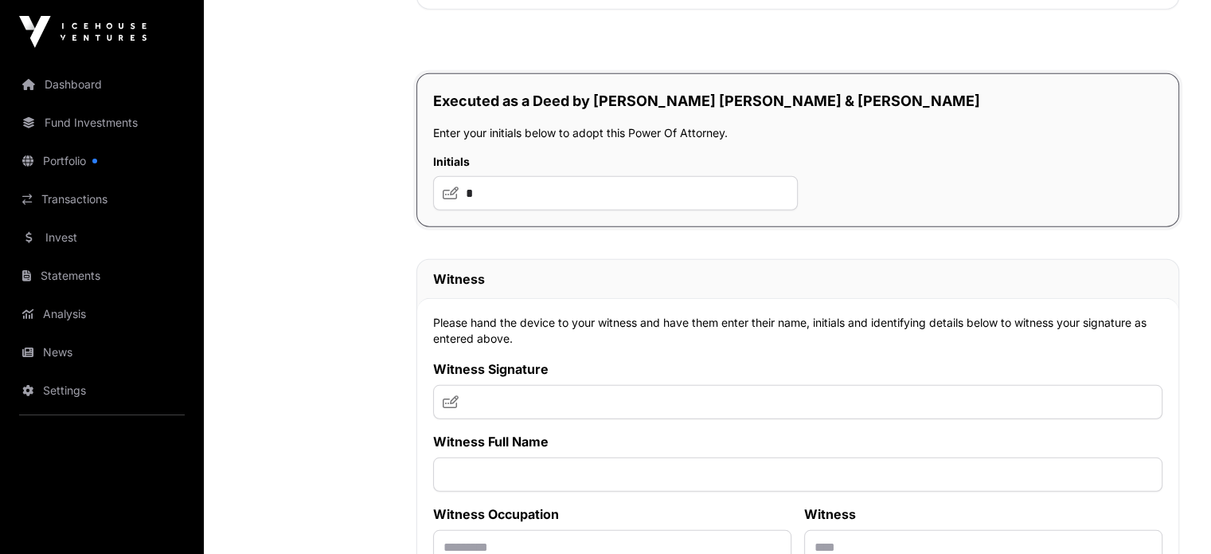
scroll to position [10440, 0]
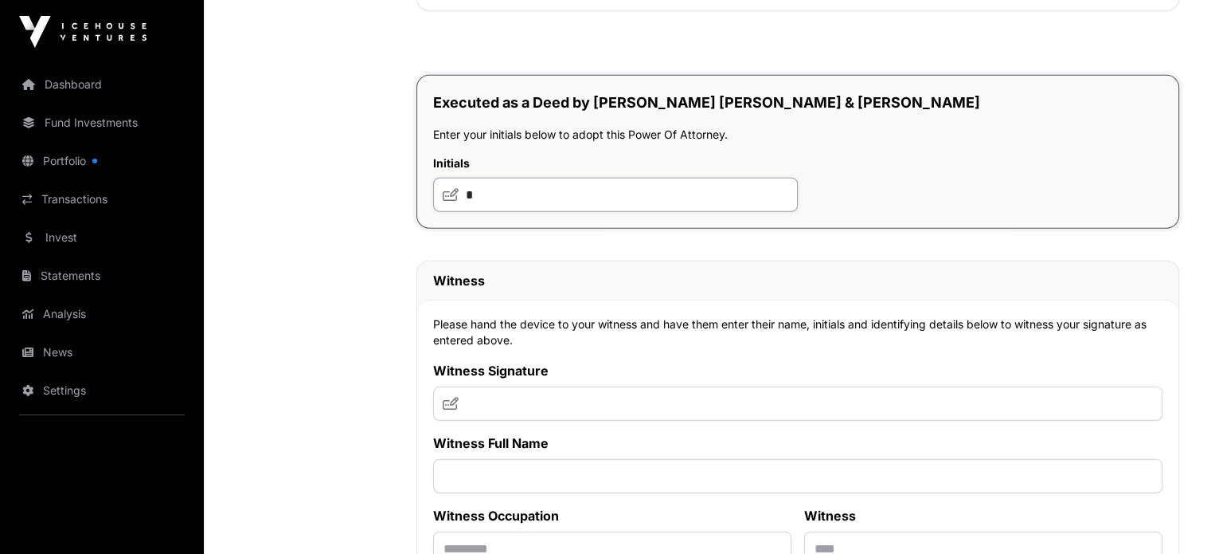
click at [486, 212] on input "*" at bounding box center [615, 195] width 365 height 34
type input "*********"
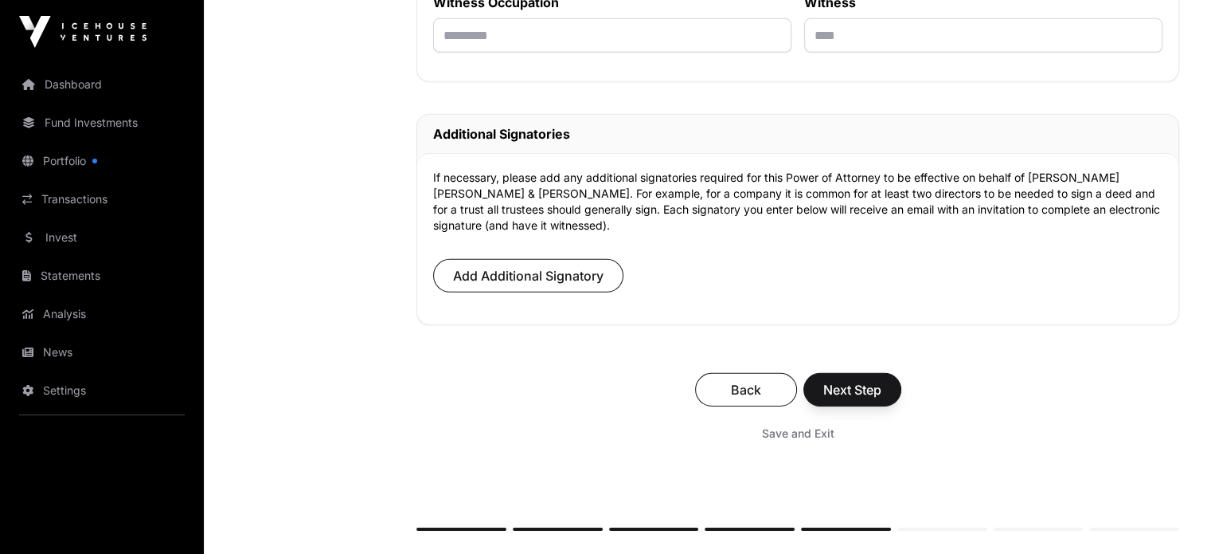
scroll to position [11157, 0]
